Goal: Share content: Share content

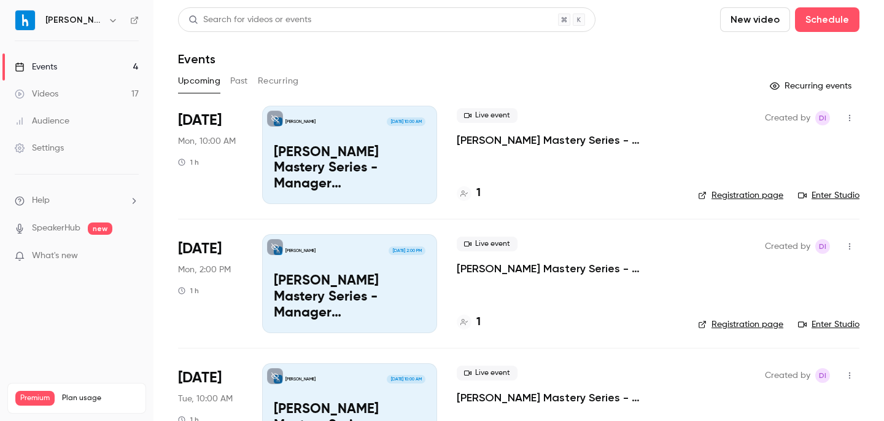
click at [241, 83] on button "Past" at bounding box center [239, 81] width 18 height 20
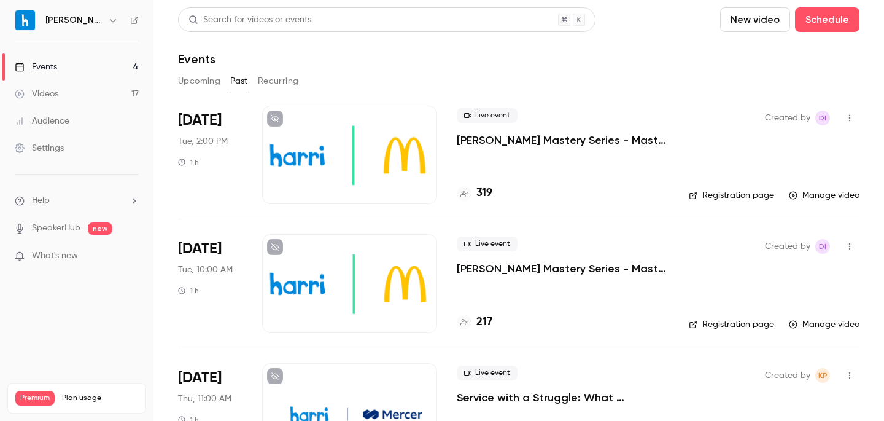
click at [554, 271] on p "[PERSON_NAME] Mastery Series - Master Timekeeping & Payroll in Harri_September …" at bounding box center [563, 268] width 212 height 15
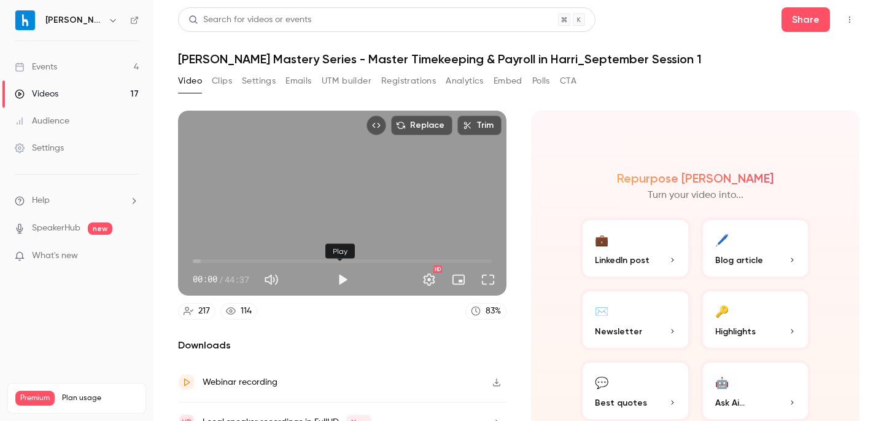
click at [335, 277] on button "Play" at bounding box center [342, 279] width 25 height 25
click at [335, 277] on button "Pause" at bounding box center [342, 279] width 25 height 25
type input "***"
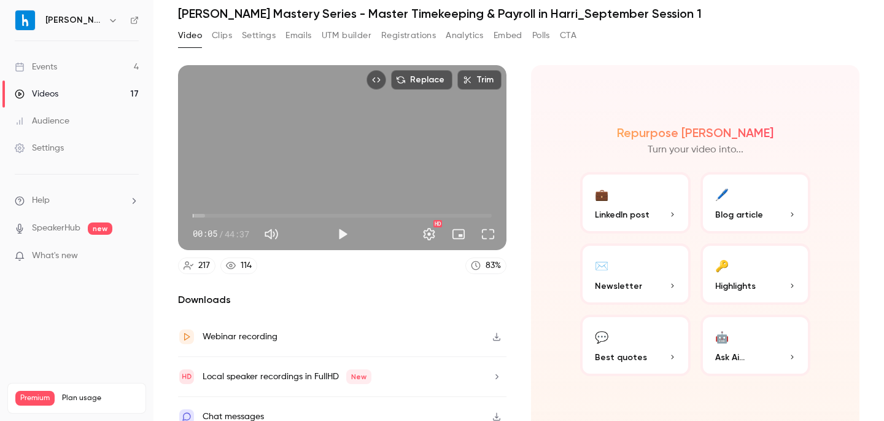
scroll to position [58, 0]
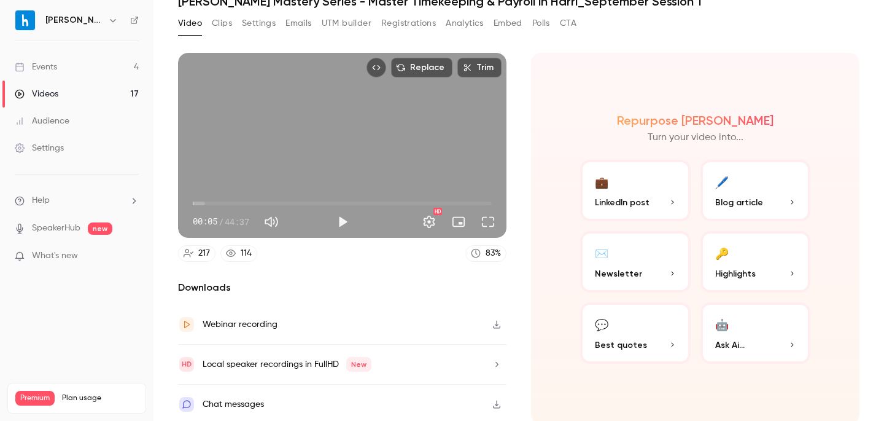
click at [492, 323] on icon "button" at bounding box center [497, 324] width 10 height 9
click at [298, 20] on button "Emails" at bounding box center [299, 24] width 26 height 20
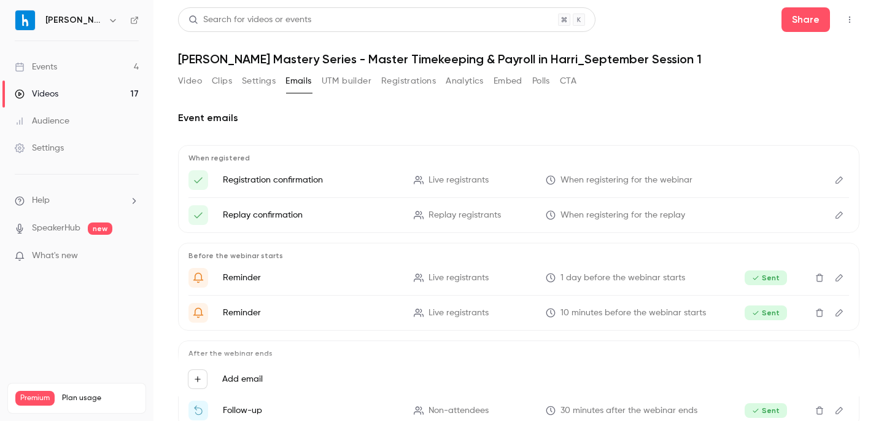
click at [258, 85] on button "Settings" at bounding box center [259, 81] width 34 height 20
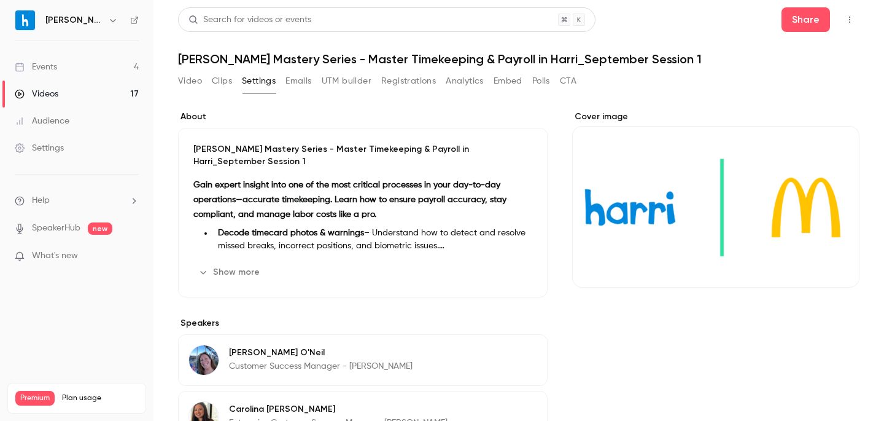
click at [227, 83] on button "Clips" at bounding box center [222, 81] width 20 height 20
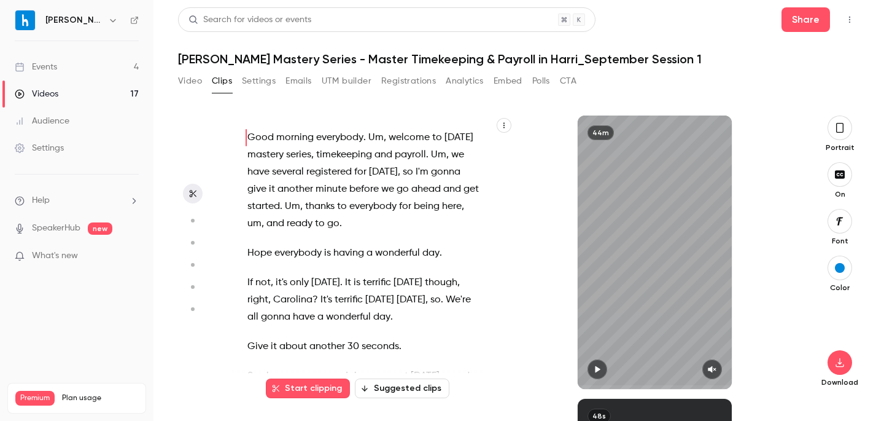
click at [266, 82] on button "Settings" at bounding box center [259, 81] width 34 height 20
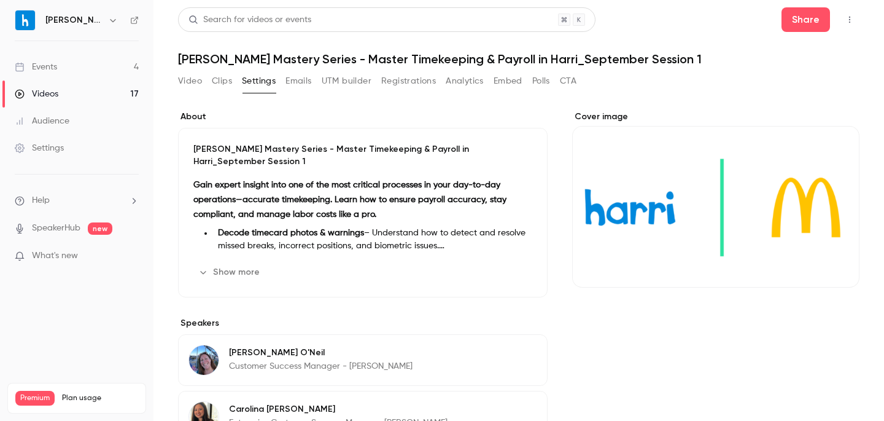
click at [198, 82] on button "Video" at bounding box center [190, 81] width 24 height 20
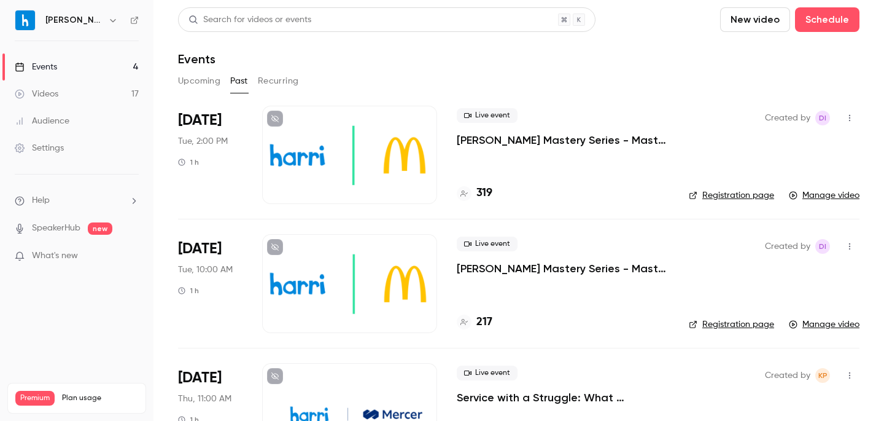
click at [845, 246] on icon "button" at bounding box center [850, 246] width 10 height 9
click at [811, 281] on div "Share" at bounding box center [793, 277] width 93 height 12
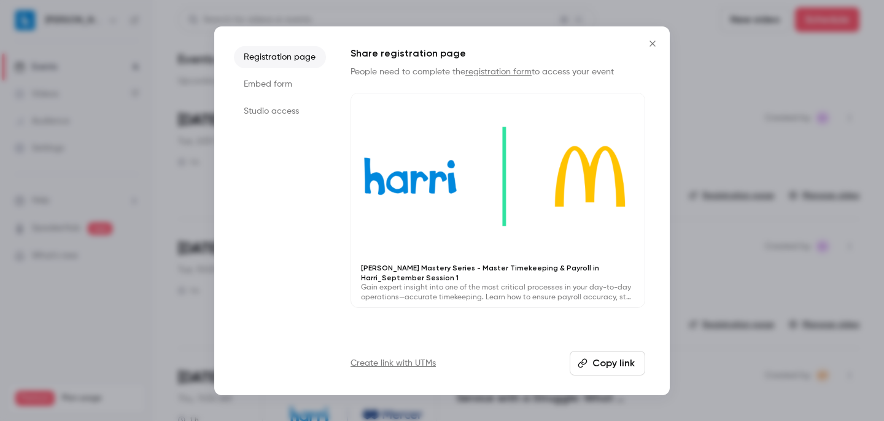
click at [594, 364] on button "Copy link" at bounding box center [608, 363] width 76 height 25
click at [623, 364] on button "Copy link" at bounding box center [608, 363] width 76 height 25
click at [653, 42] on icon "Close" at bounding box center [652, 44] width 15 height 10
